Goal: Transaction & Acquisition: Purchase product/service

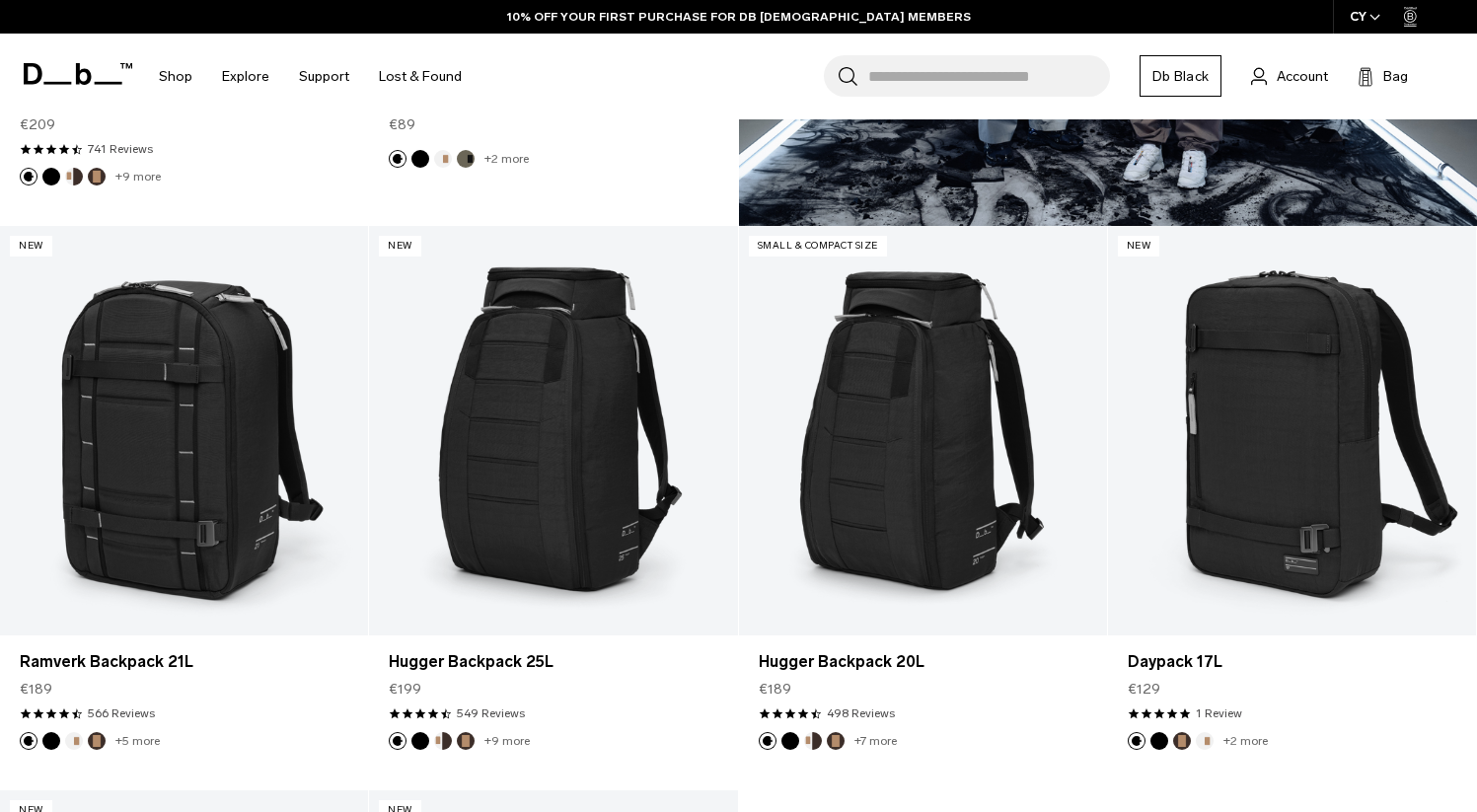
scroll to position [1139, 0]
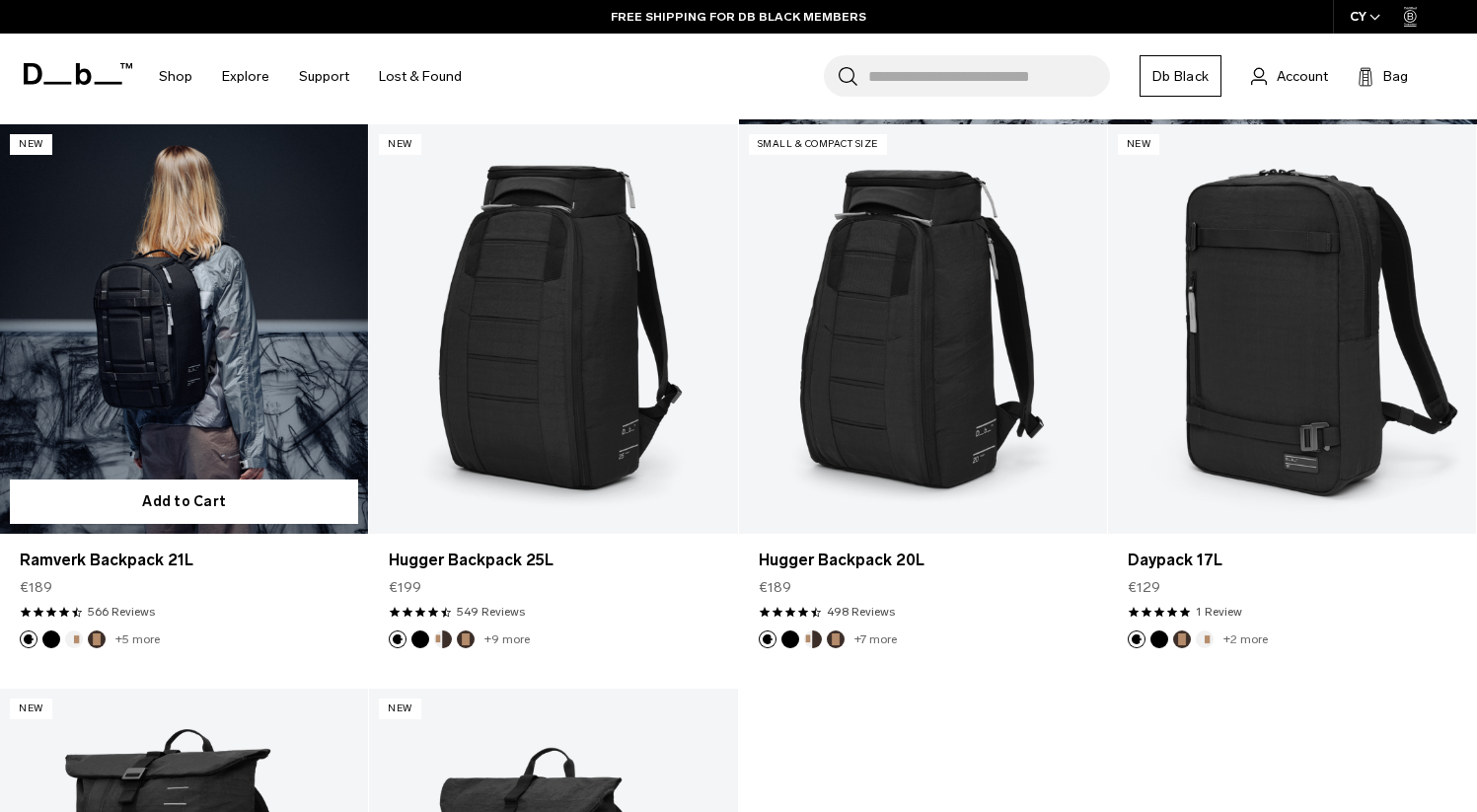
click at [71, 638] on button "Oatmilk" at bounding box center [74, 639] width 18 height 18
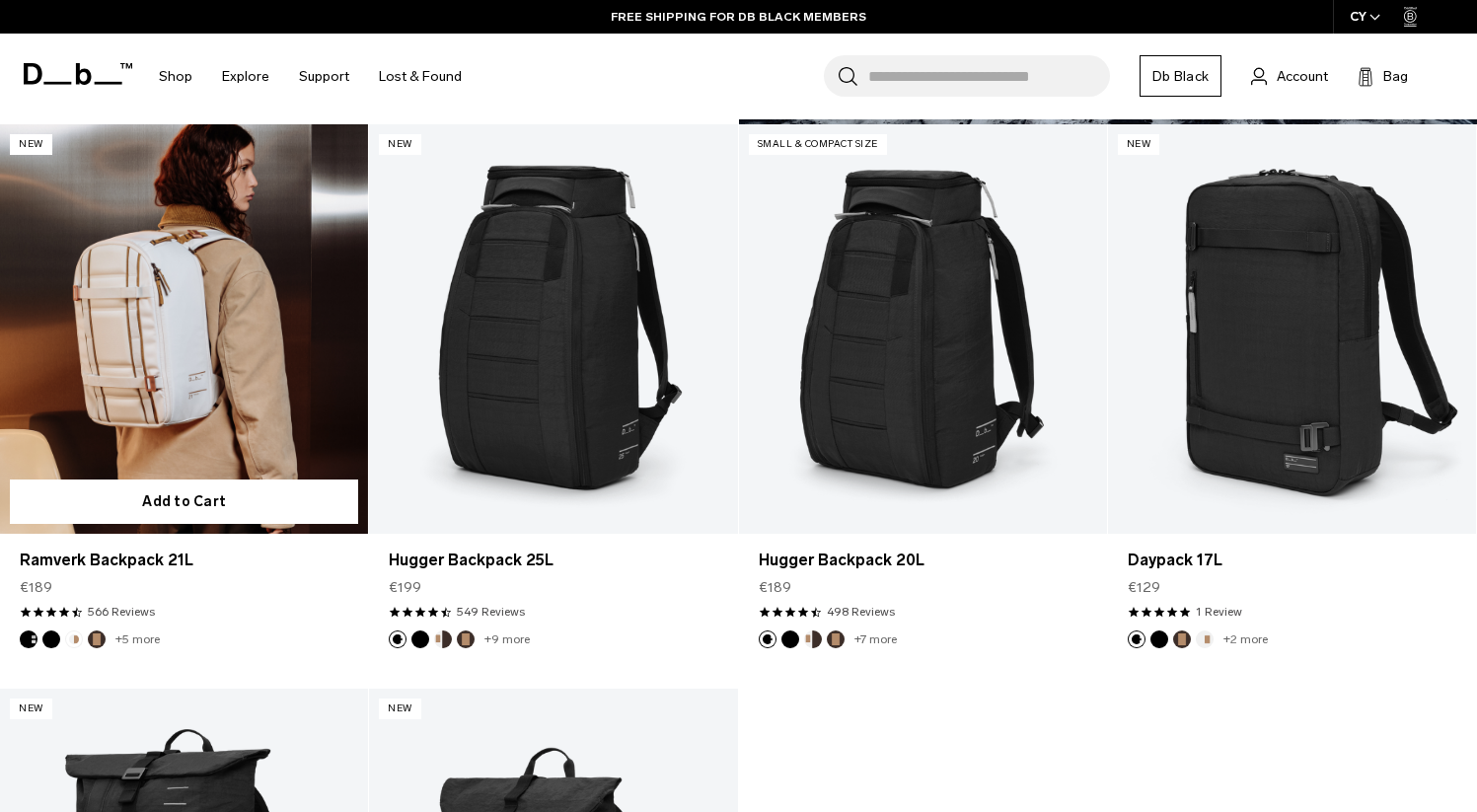
click at [98, 637] on button "Espresso" at bounding box center [97, 639] width 18 height 18
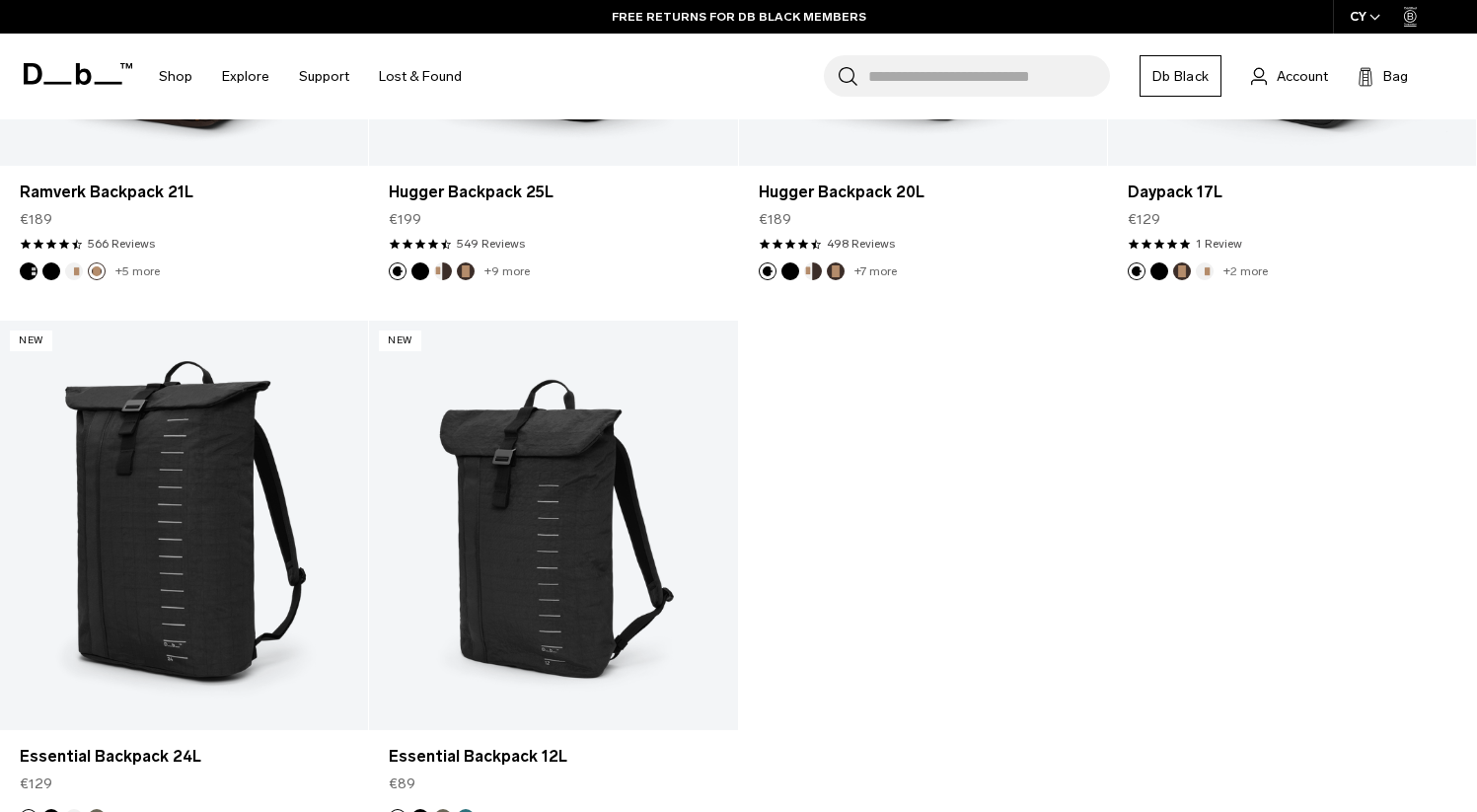
scroll to position [1545, 0]
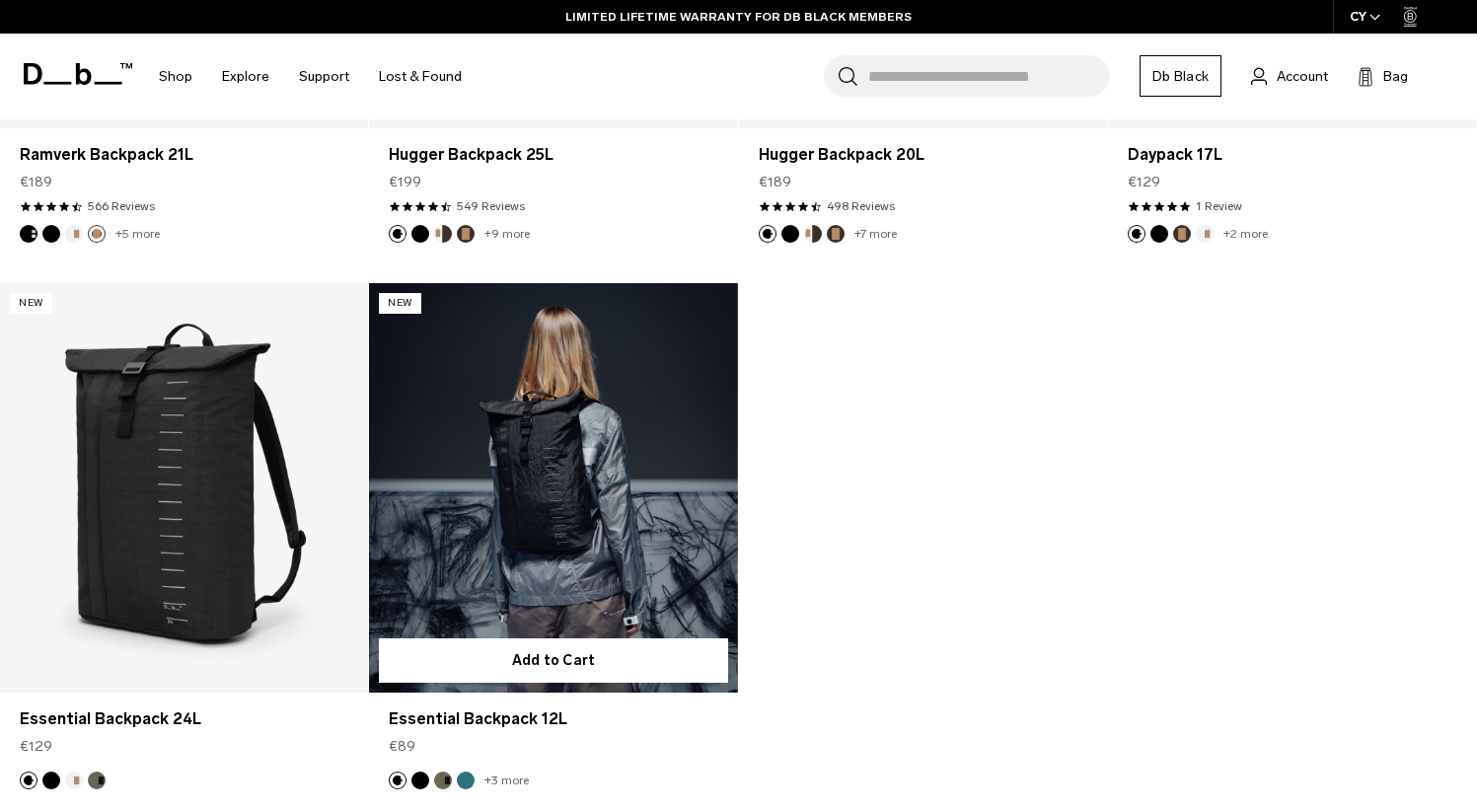
click at [601, 507] on link "Essential Backpack 12L" at bounding box center [553, 487] width 368 height 409
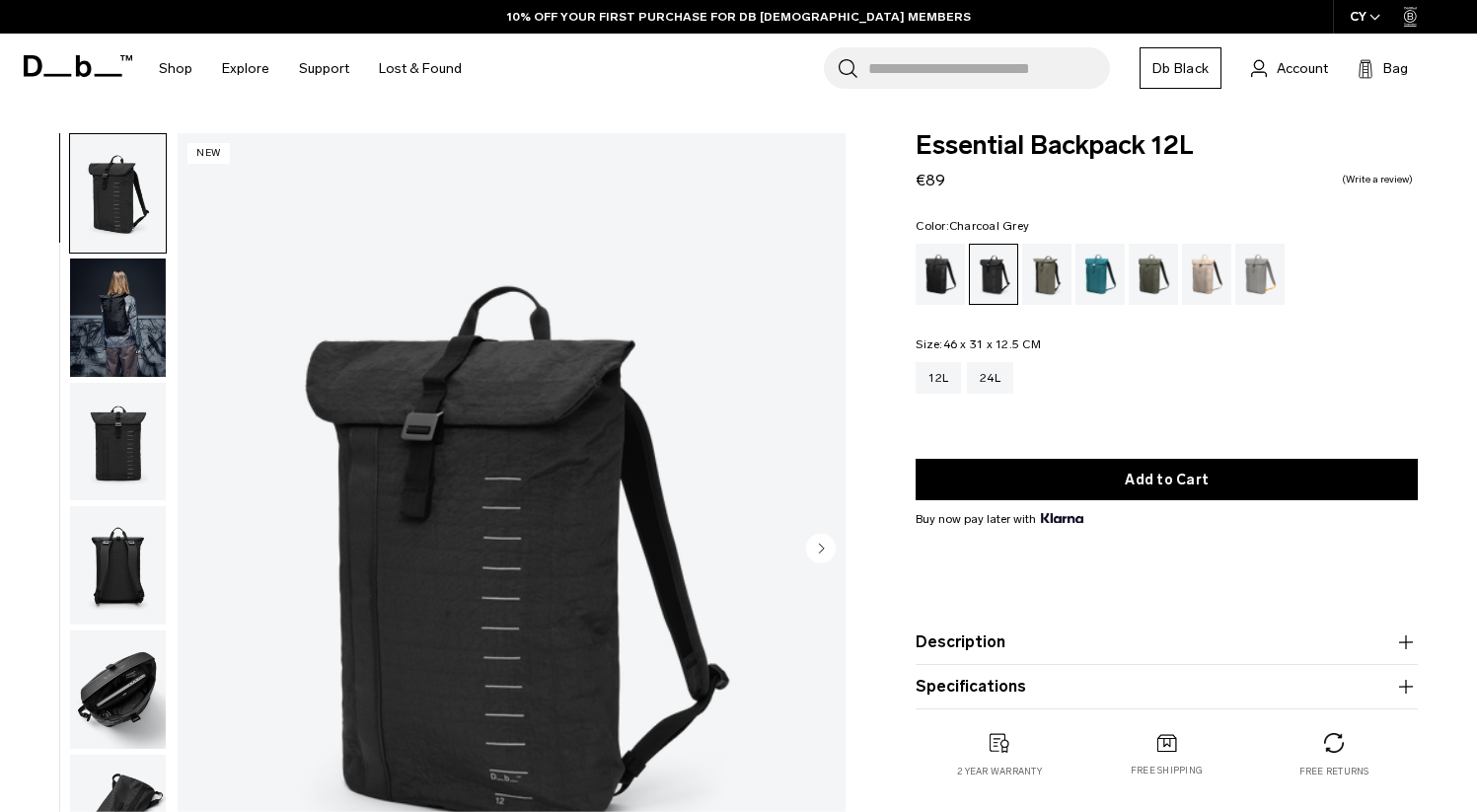
click at [121, 413] on img "button" at bounding box center [118, 442] width 96 height 118
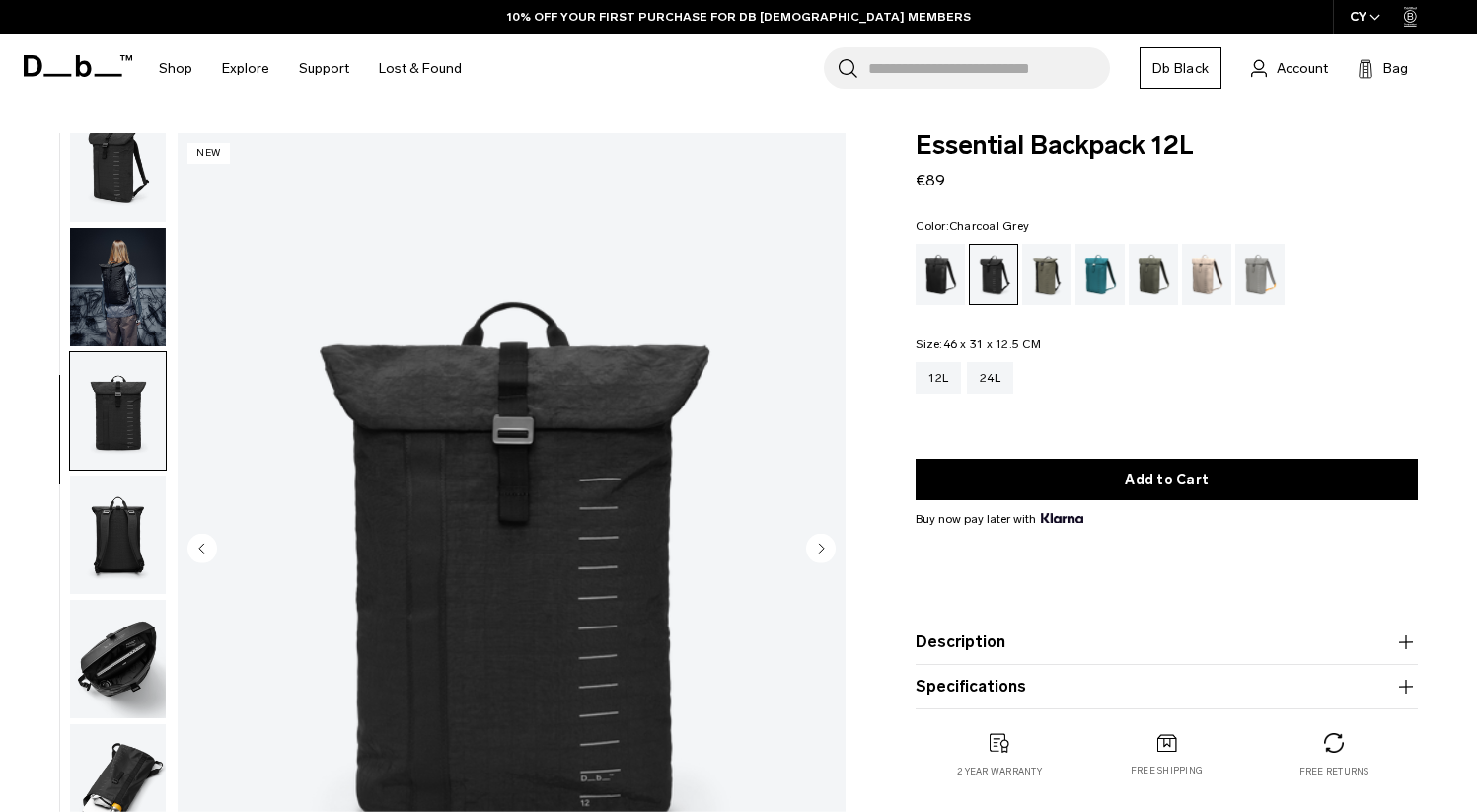
click at [121, 519] on img "button" at bounding box center [118, 534] width 96 height 118
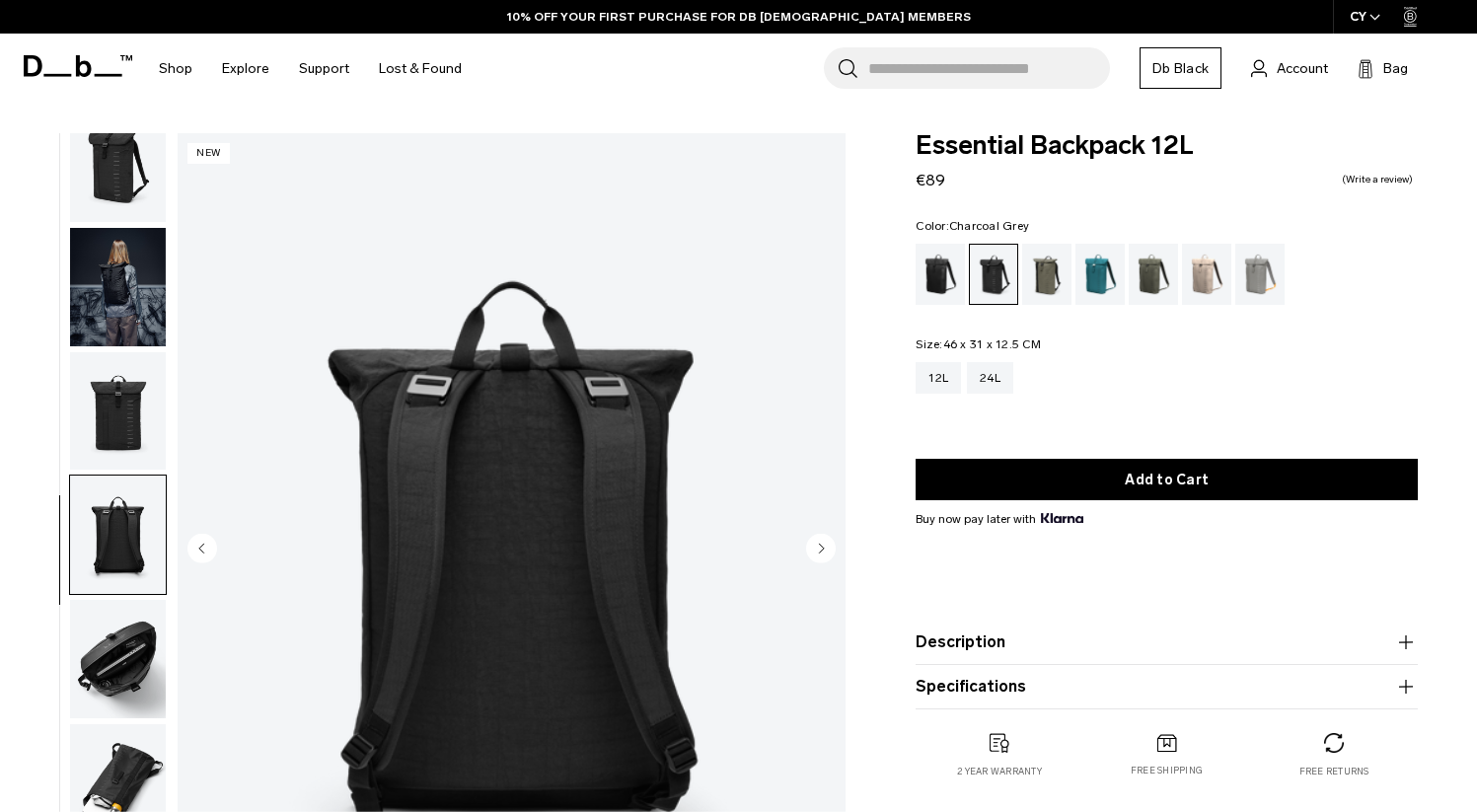
scroll to position [0, 0]
click at [109, 624] on img "button" at bounding box center [118, 659] width 96 height 118
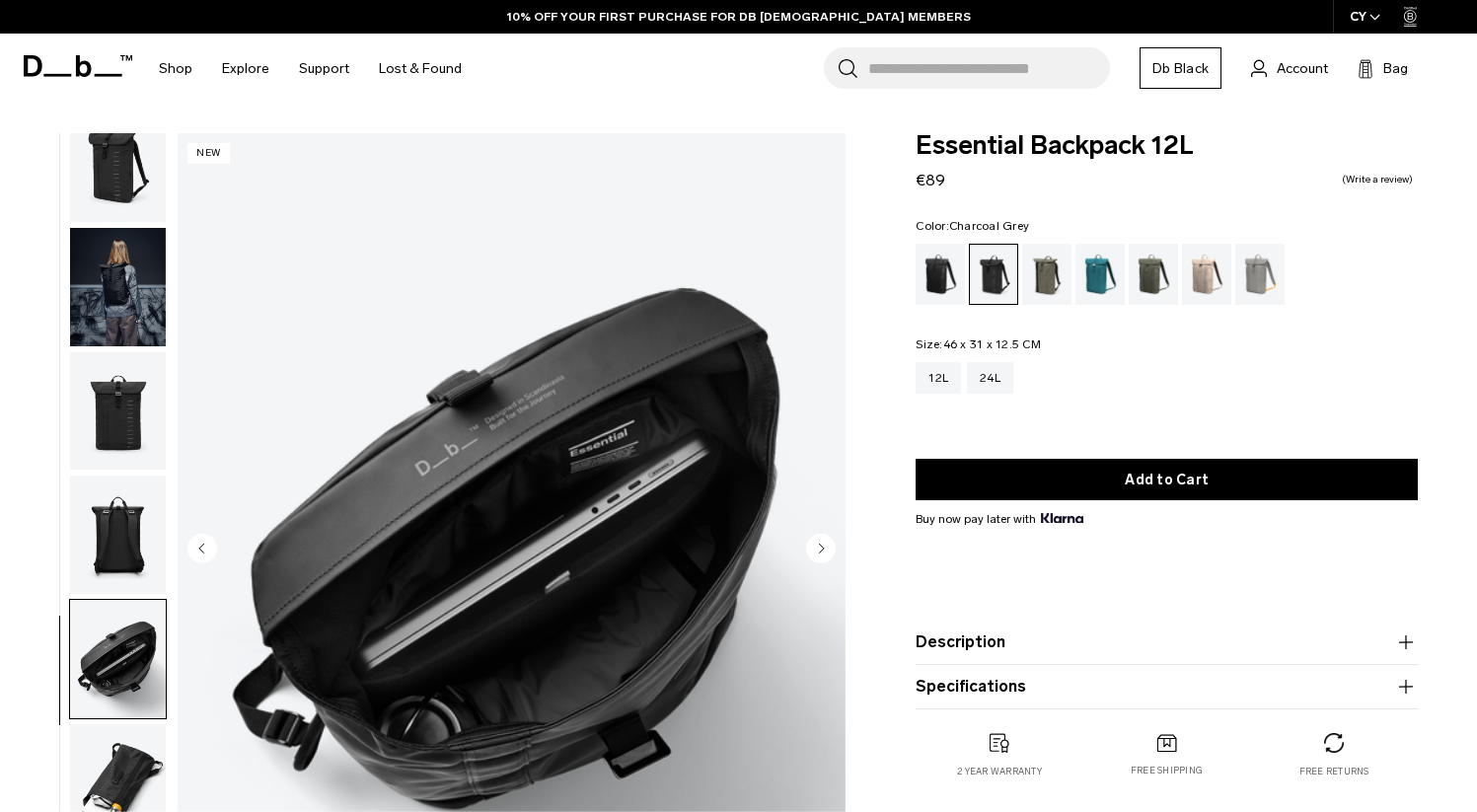
click at [102, 713] on img "button" at bounding box center [118, 659] width 96 height 118
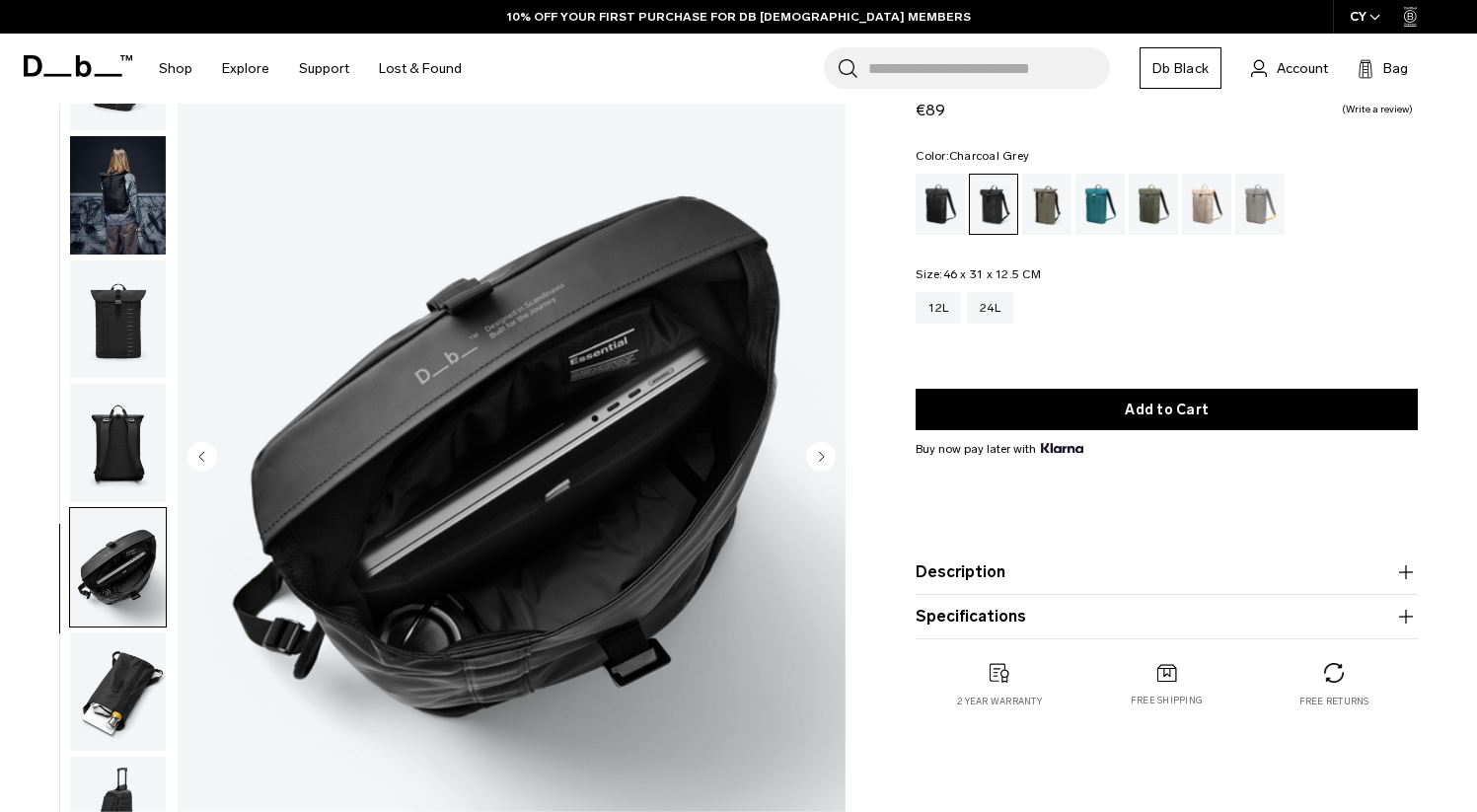
click at [125, 691] on img "button" at bounding box center [118, 691] width 96 height 118
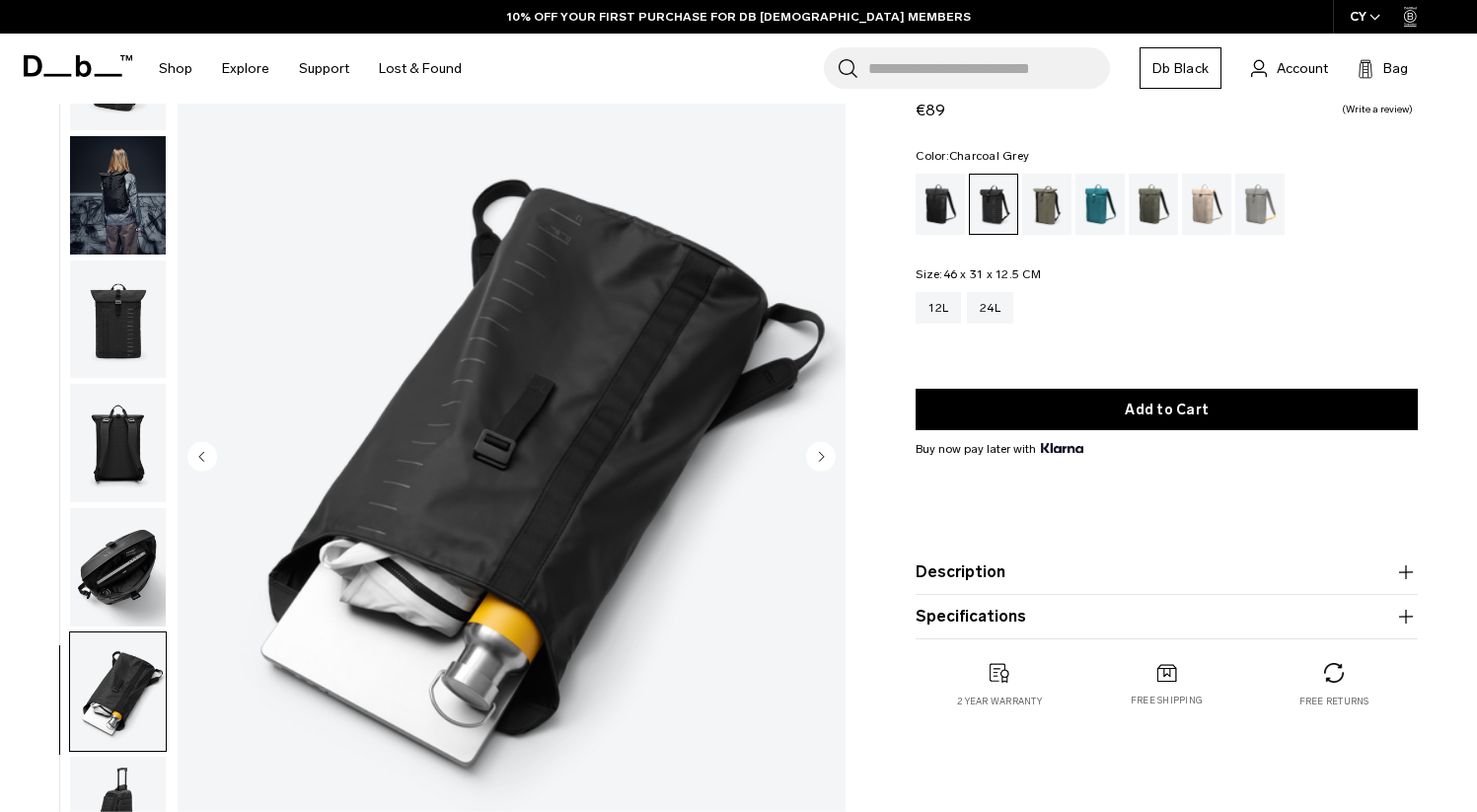
scroll to position [196, 0]
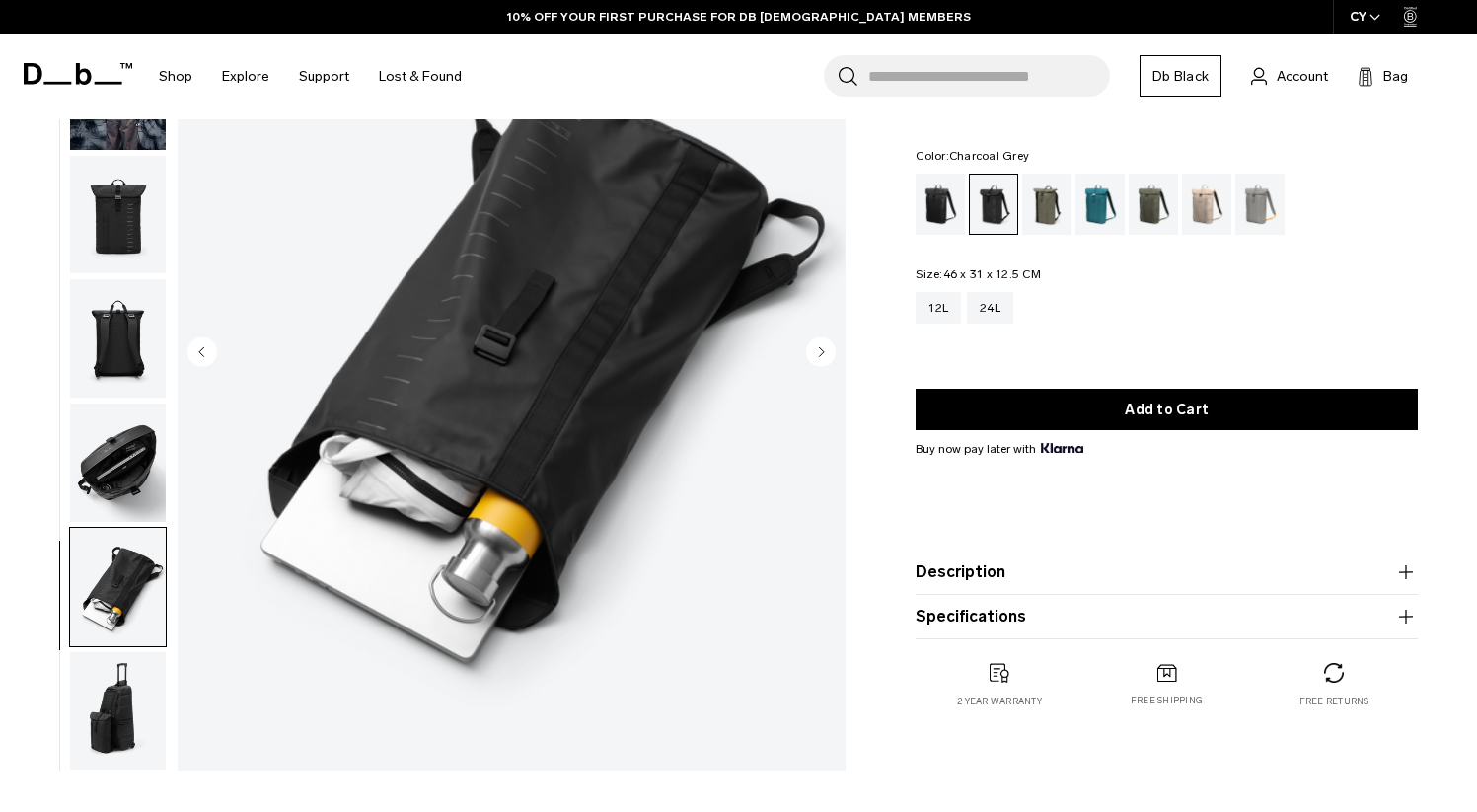
click at [118, 736] on img "button" at bounding box center [118, 711] width 96 height 118
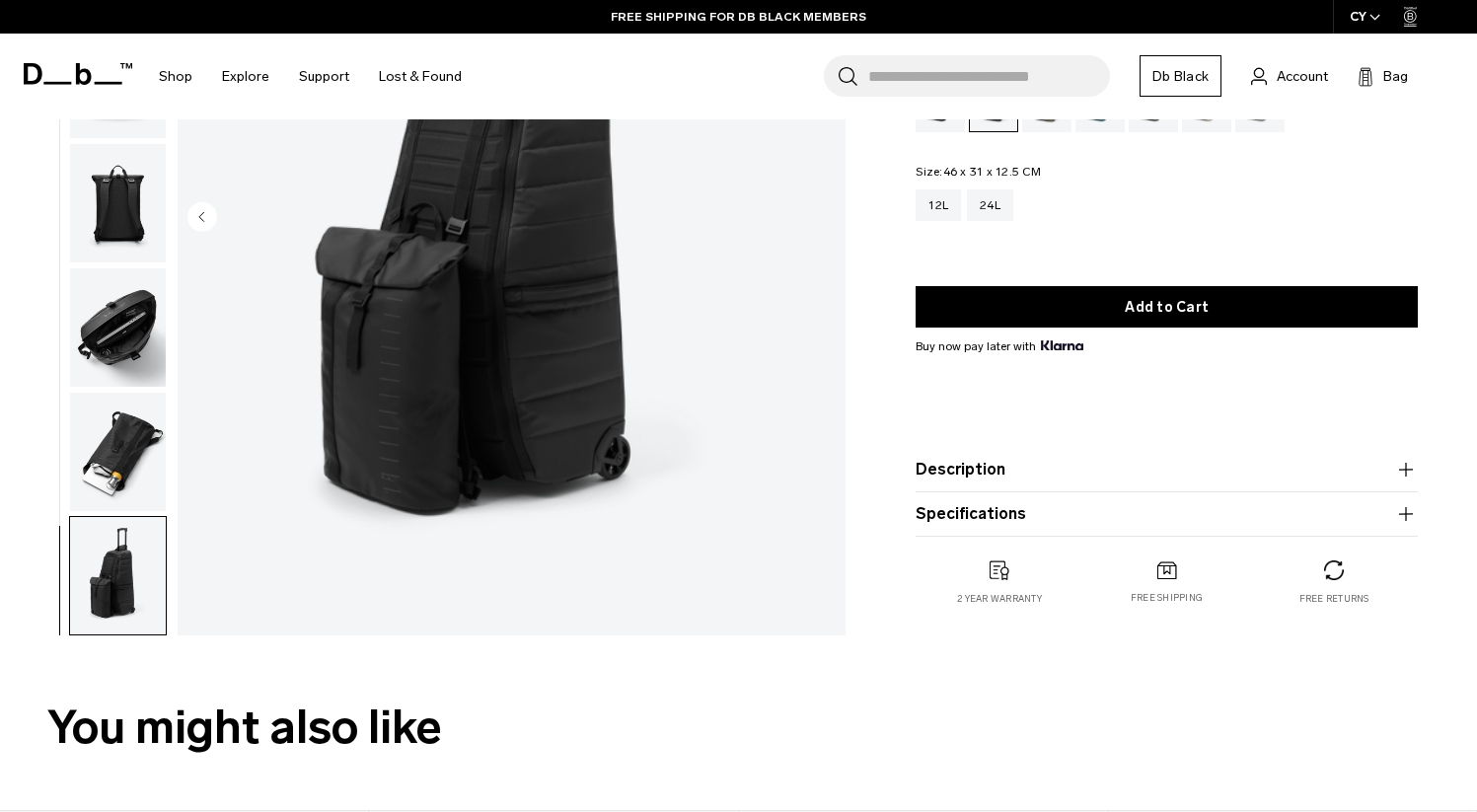
scroll to position [0, 0]
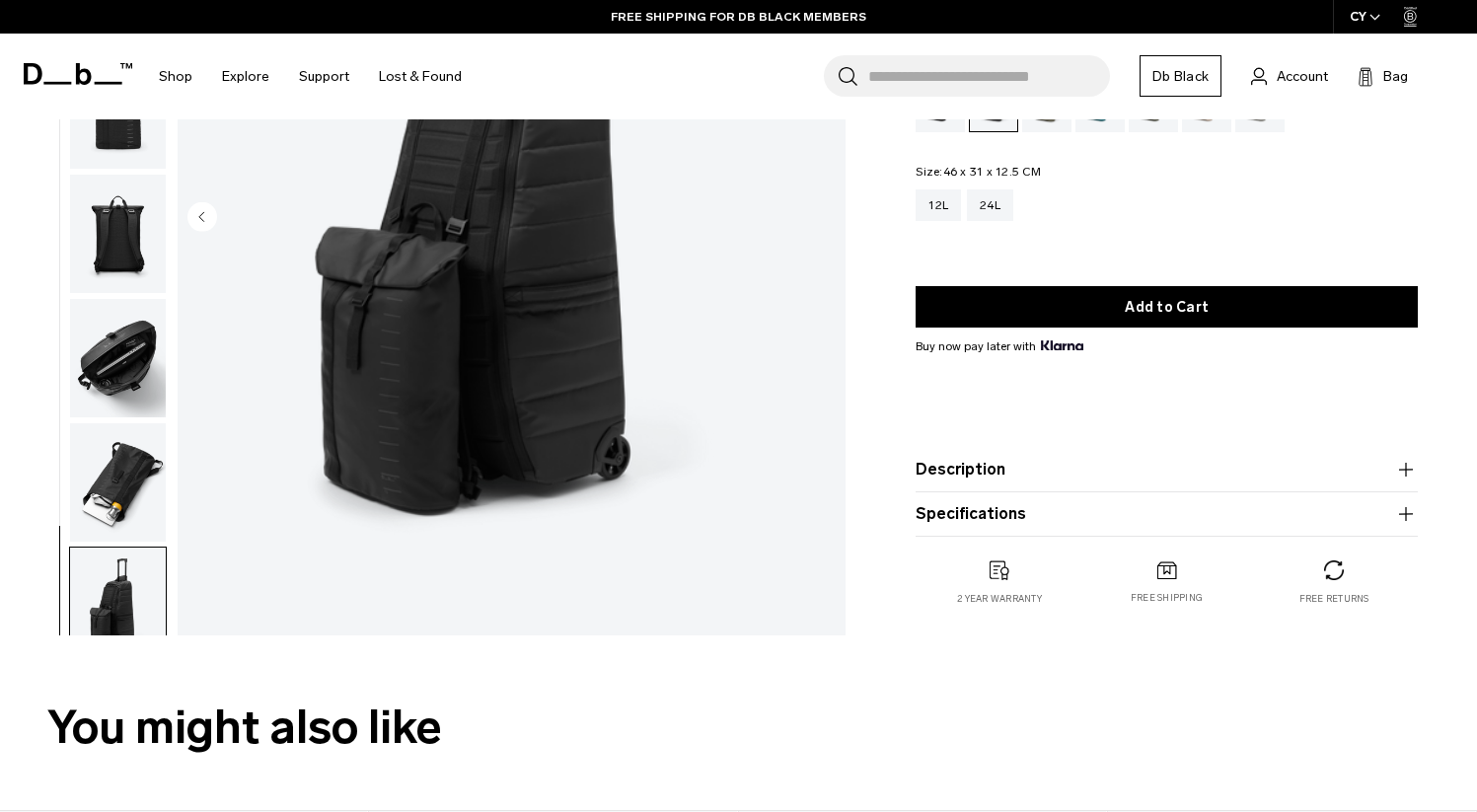
click at [126, 479] on img "button" at bounding box center [118, 482] width 96 height 118
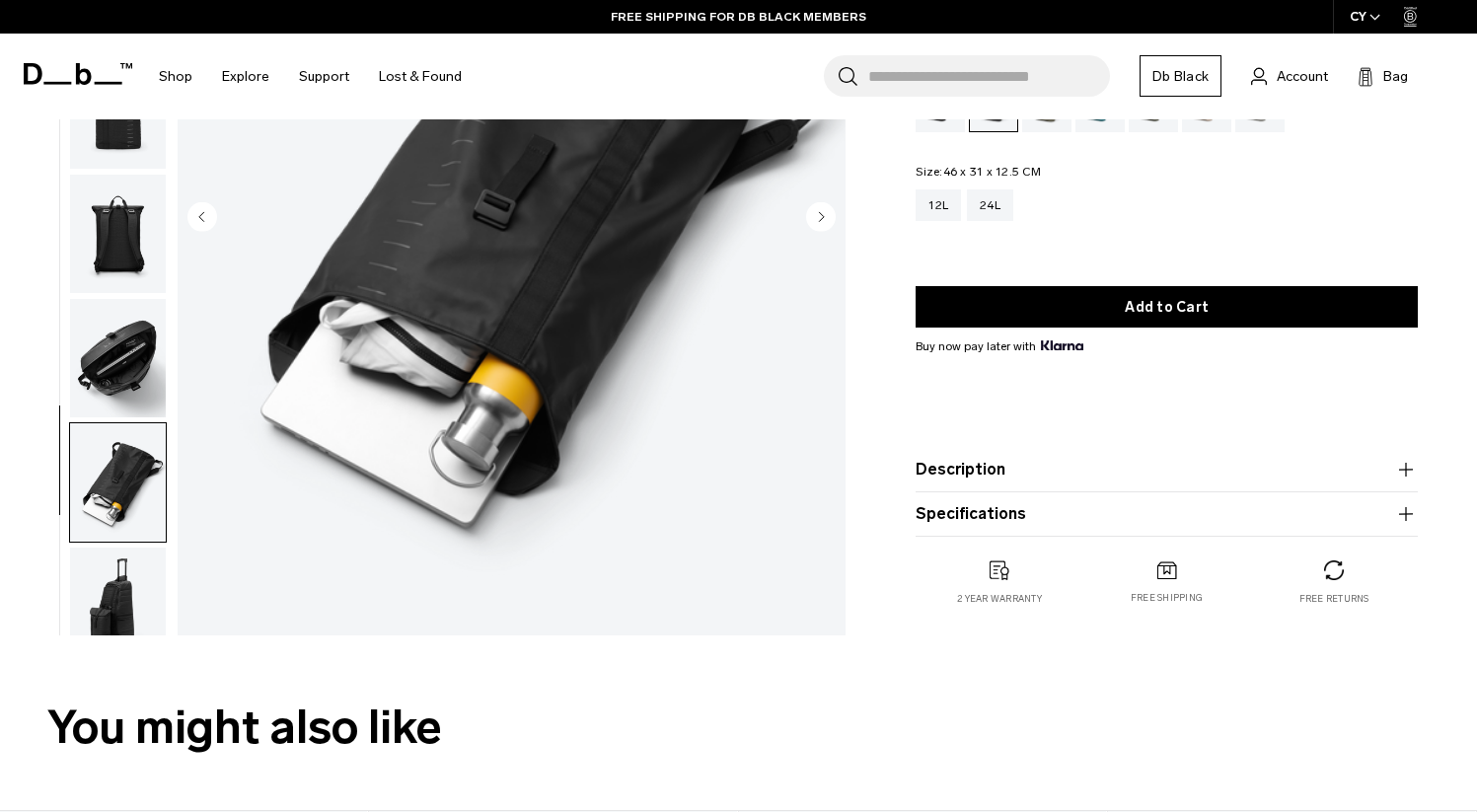
click at [125, 429] on img "button" at bounding box center [118, 482] width 96 height 118
click at [132, 361] on img "button" at bounding box center [118, 358] width 96 height 118
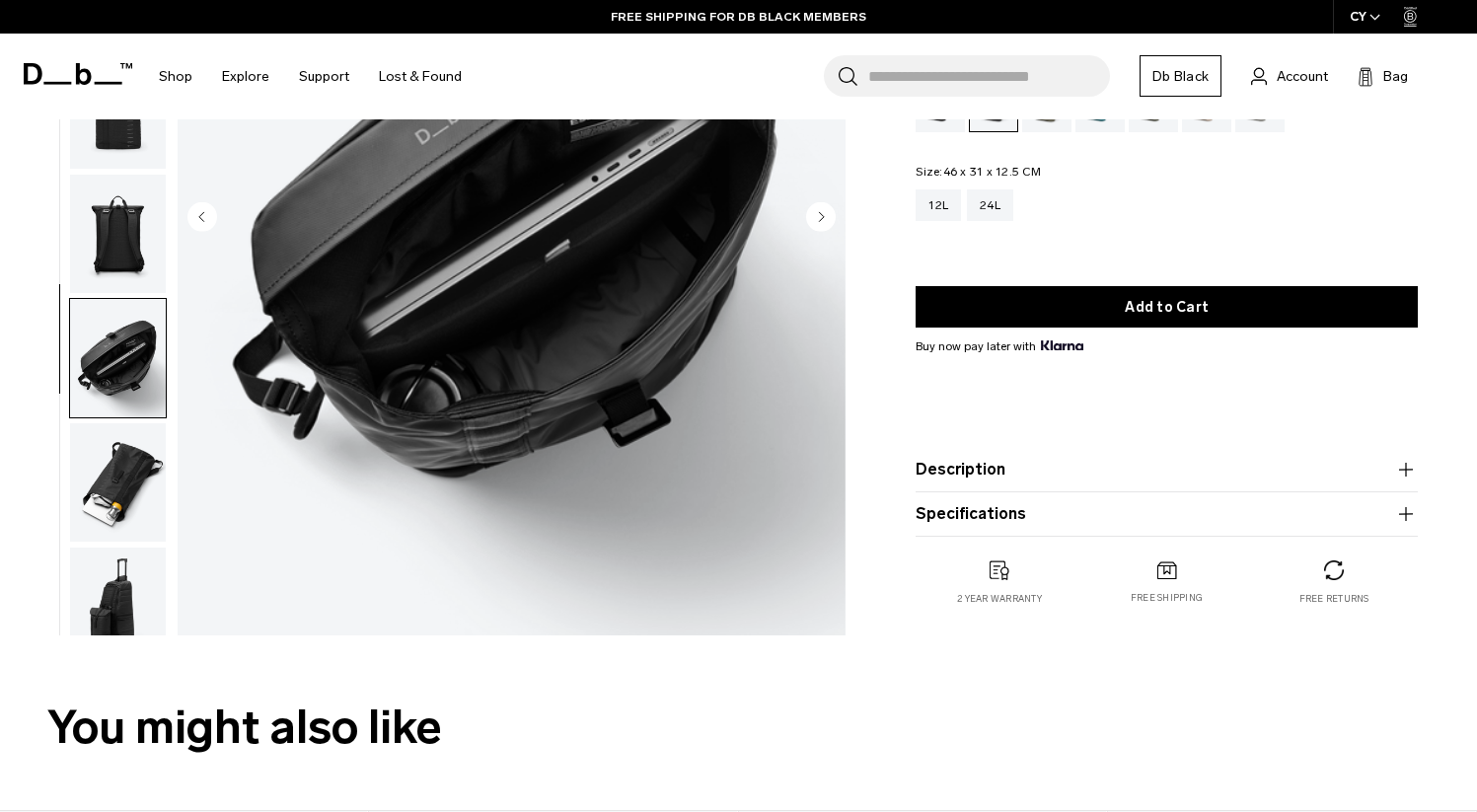
click at [153, 233] on img "button" at bounding box center [118, 234] width 96 height 118
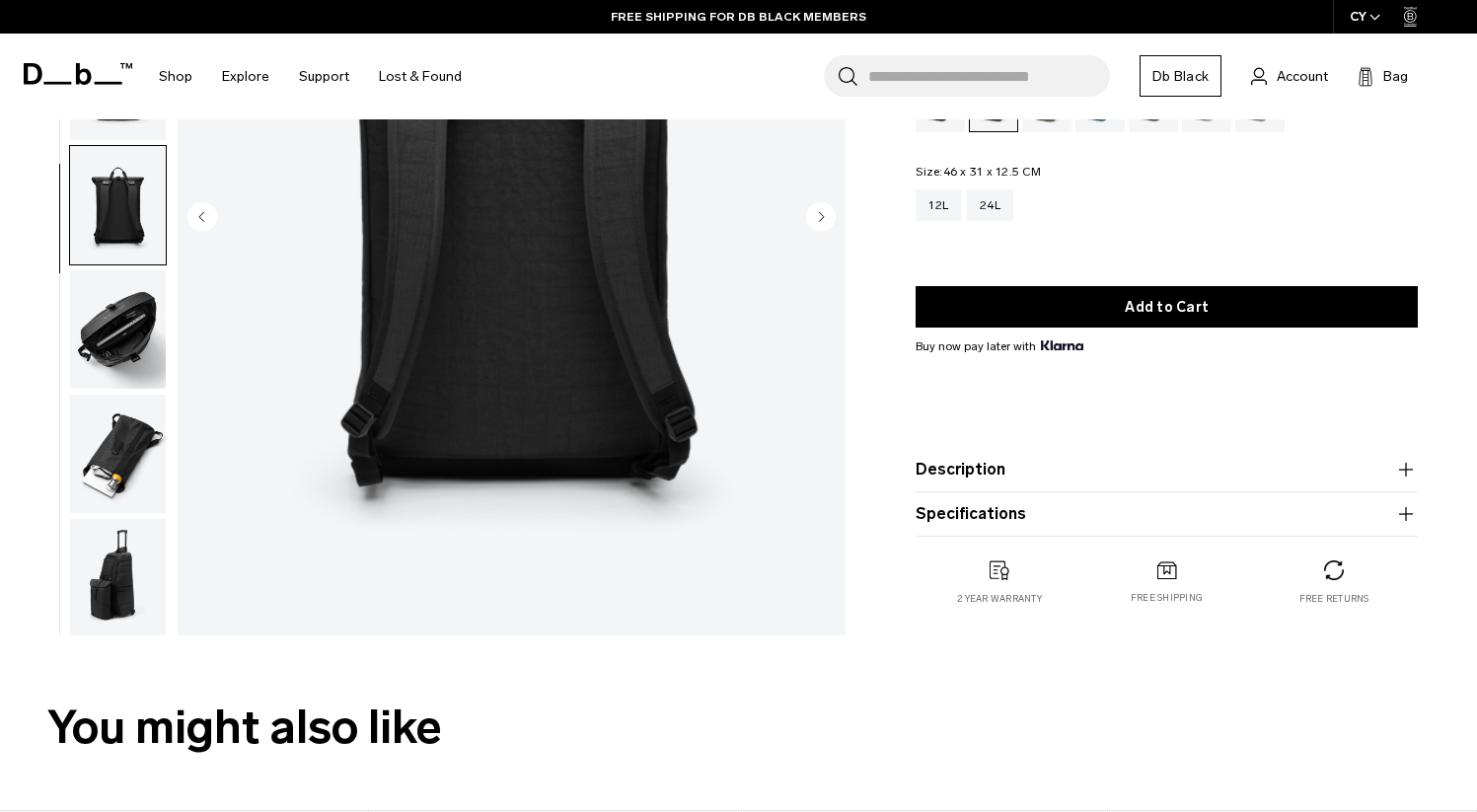
click at [133, 244] on img "button" at bounding box center [118, 205] width 96 height 118
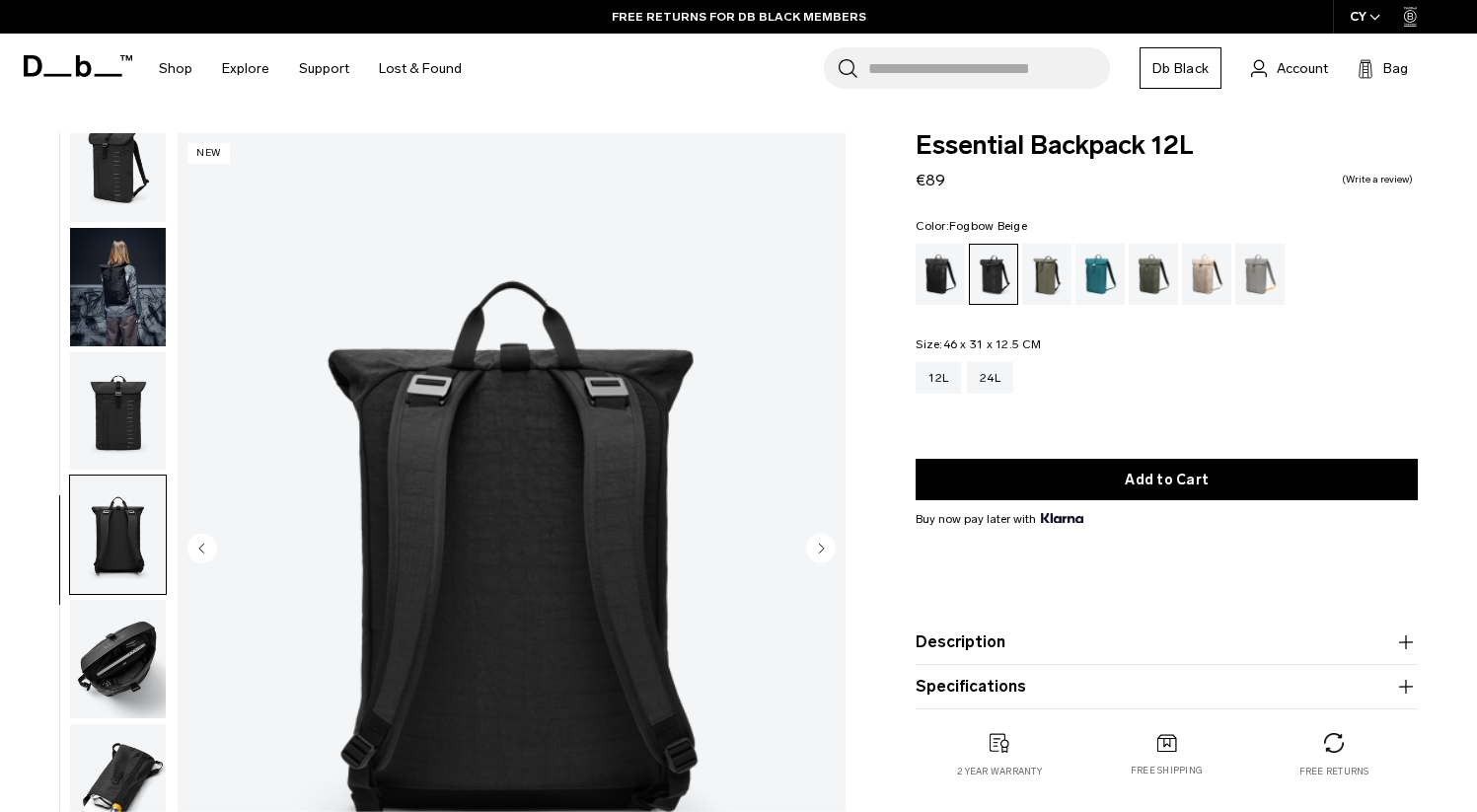
click at [1195, 284] on div "Fogbow Beige" at bounding box center [1207, 274] width 50 height 61
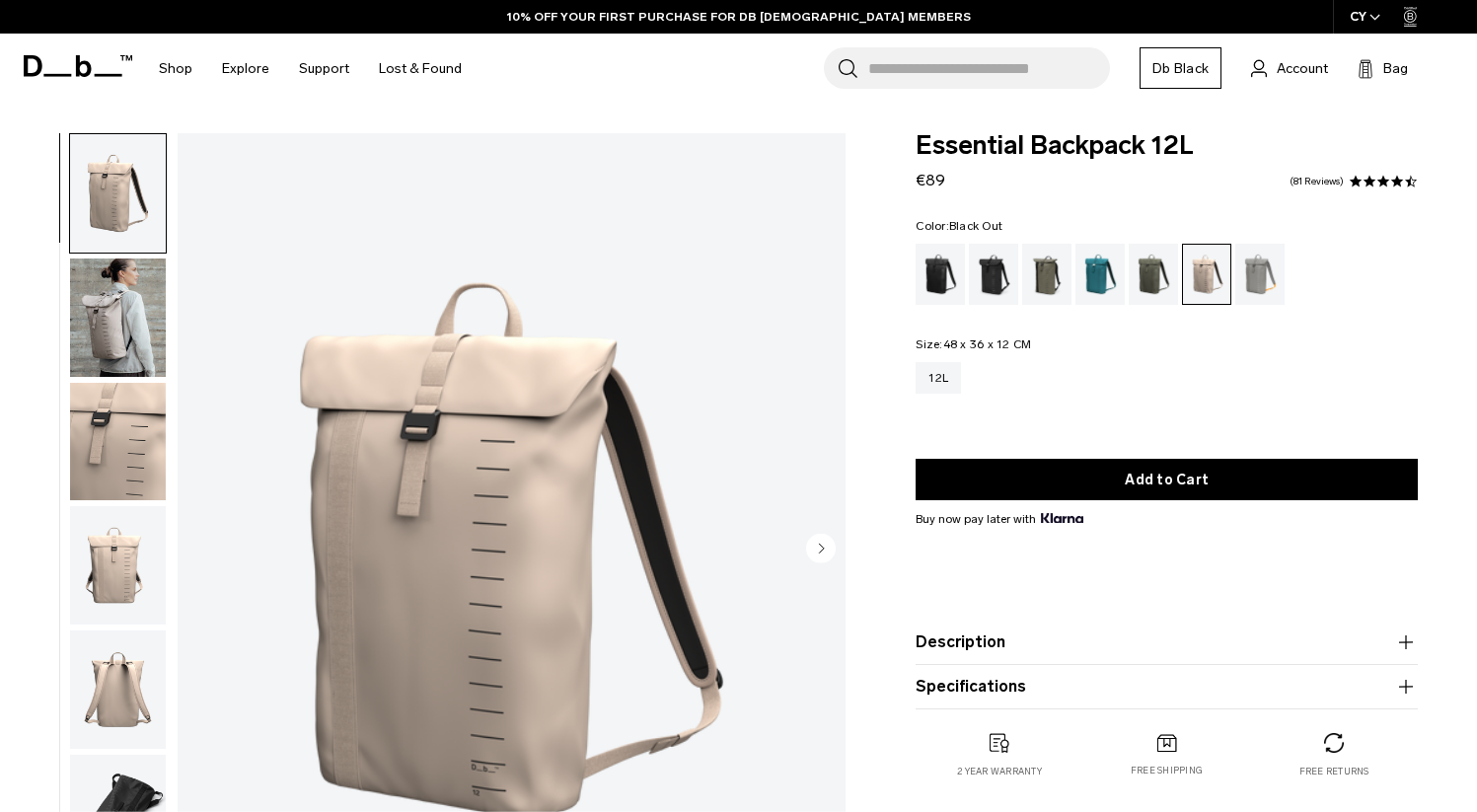
click at [923, 279] on div "Black Out" at bounding box center [940, 274] width 50 height 61
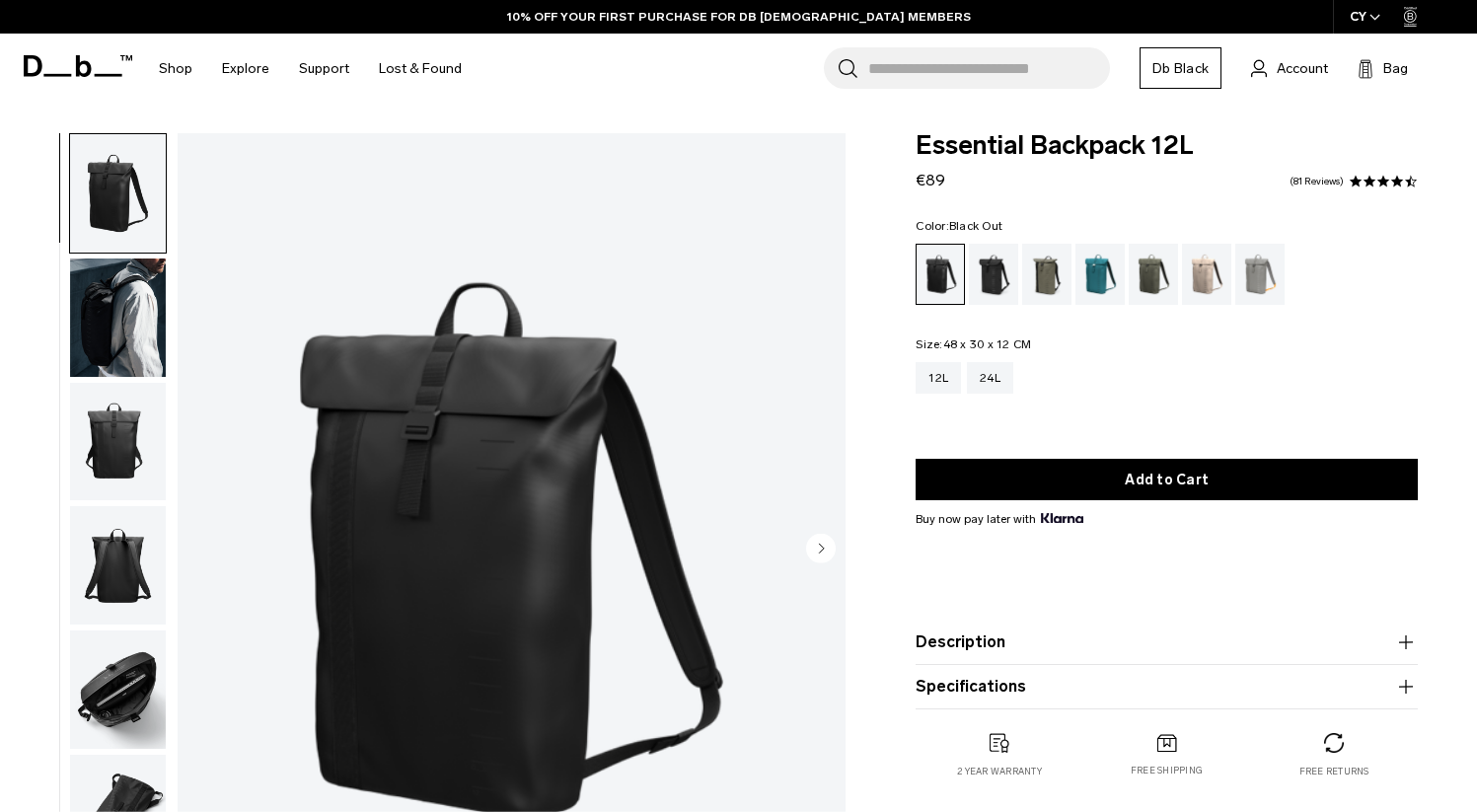
click at [145, 330] on img "button" at bounding box center [118, 317] width 96 height 118
